Goal: Information Seeking & Learning: Learn about a topic

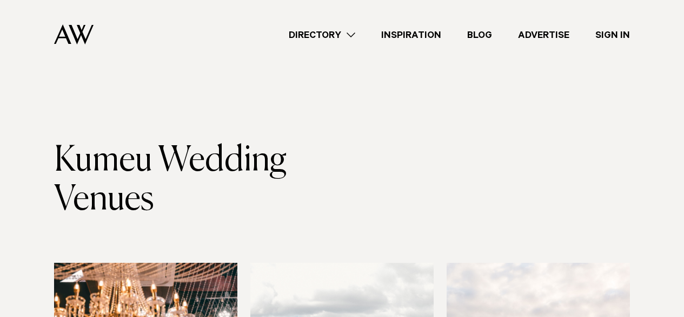
scroll to position [1377, 0]
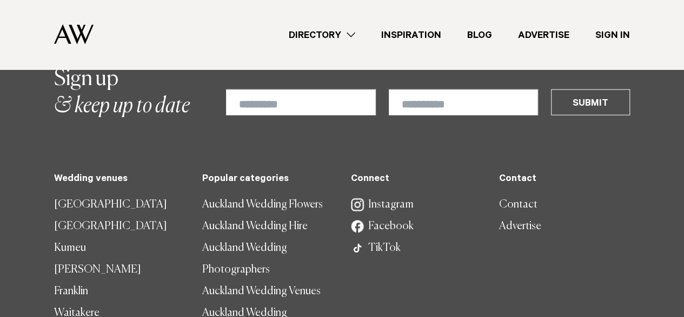
click at [271, 280] on link "Auckland Wedding Venues" at bounding box center [267, 291] width 131 height 22
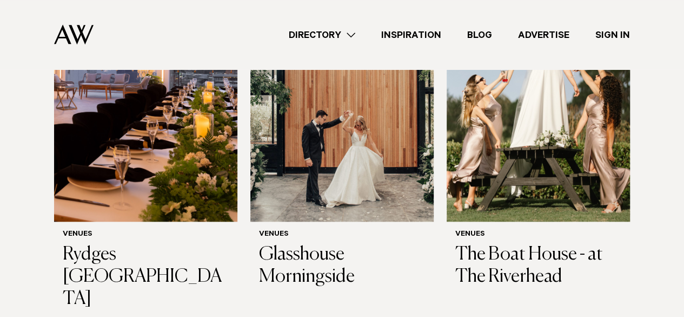
scroll to position [423, 0]
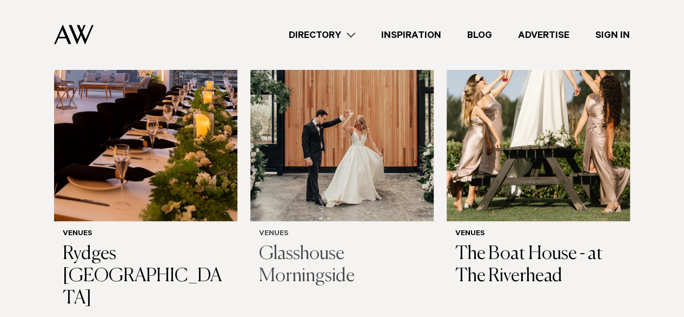
click at [313, 255] on h3 "Glasshouse Morningside" at bounding box center [342, 265] width 166 height 44
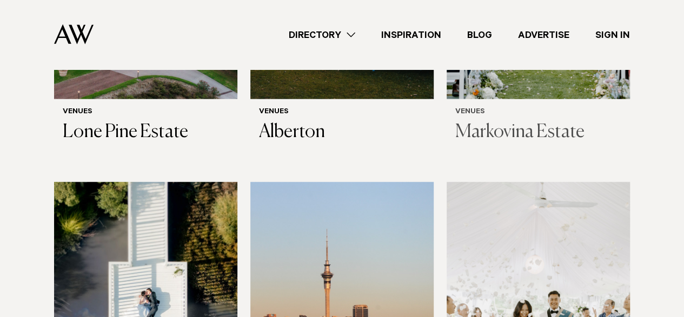
scroll to position [1438, 0]
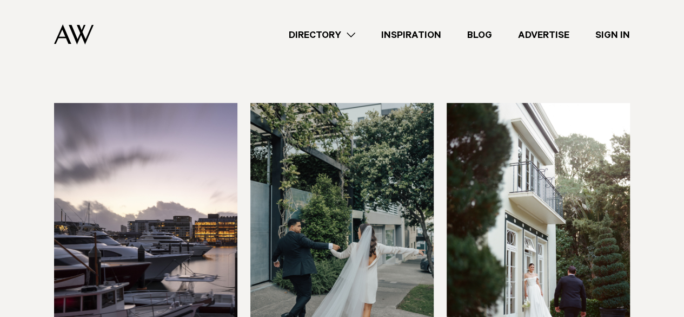
scroll to position [2127, 0]
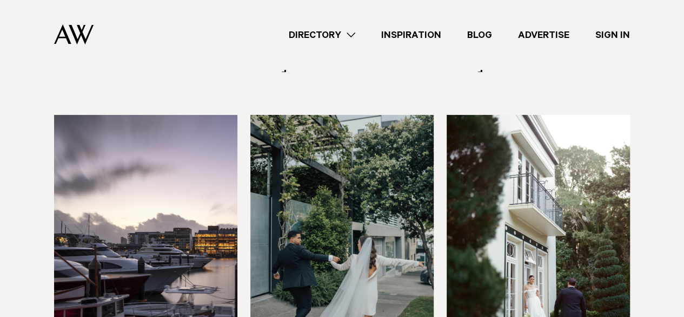
click at [355, 194] on img at bounding box center [341, 238] width 183 height 246
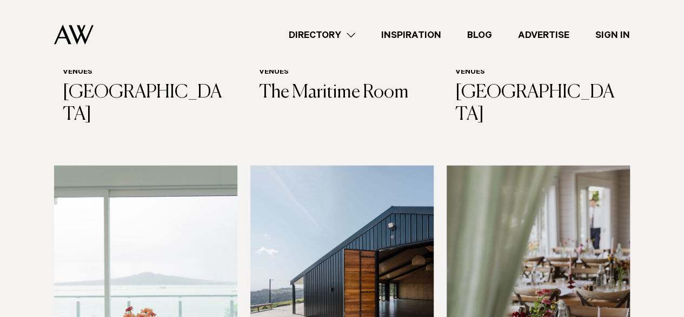
scroll to position [2800, 0]
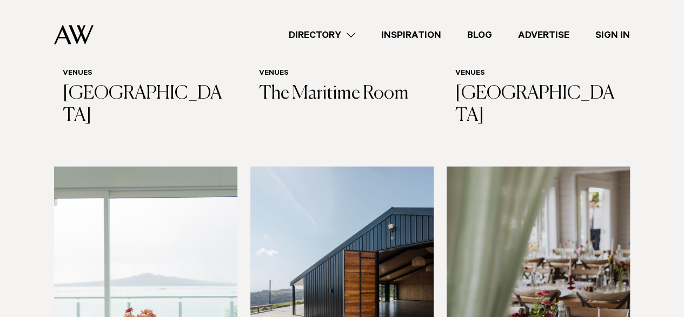
click at [311, 187] on img at bounding box center [341, 289] width 183 height 246
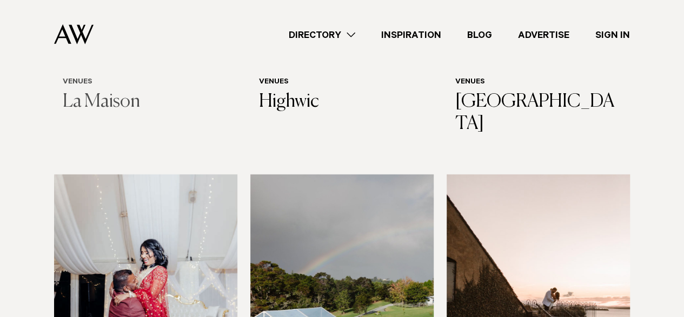
scroll to position [3523, 0]
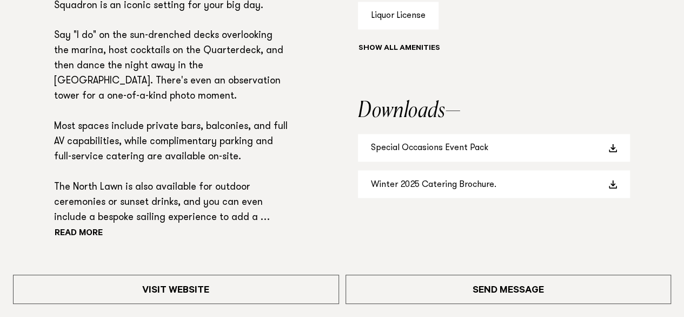
scroll to position [936, 0]
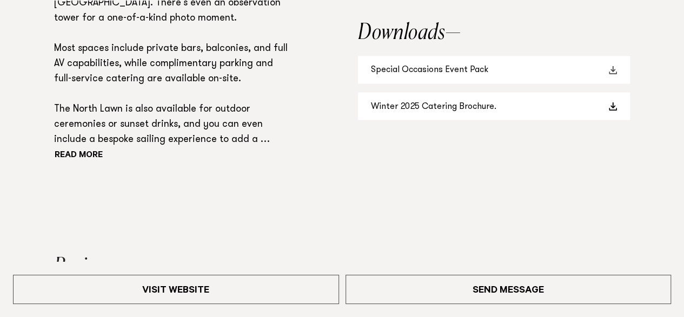
click at [450, 74] on link "Special Occasions Event Pack" at bounding box center [494, 70] width 272 height 28
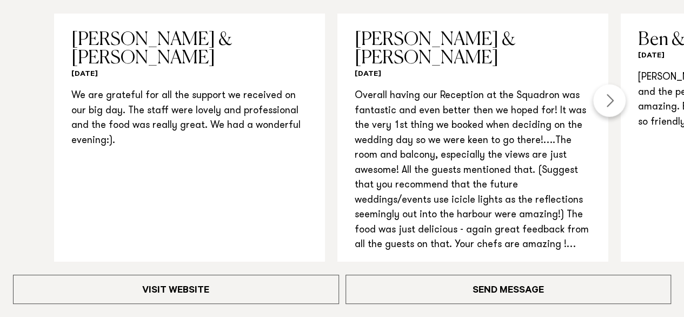
scroll to position [1226, 0]
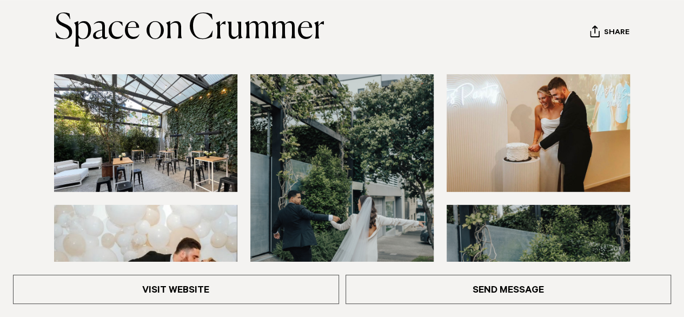
scroll to position [126, 0]
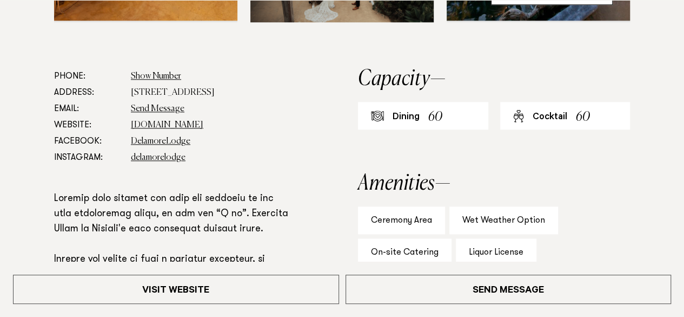
scroll to position [667, 0]
